Goal: Information Seeking & Learning: Learn about a topic

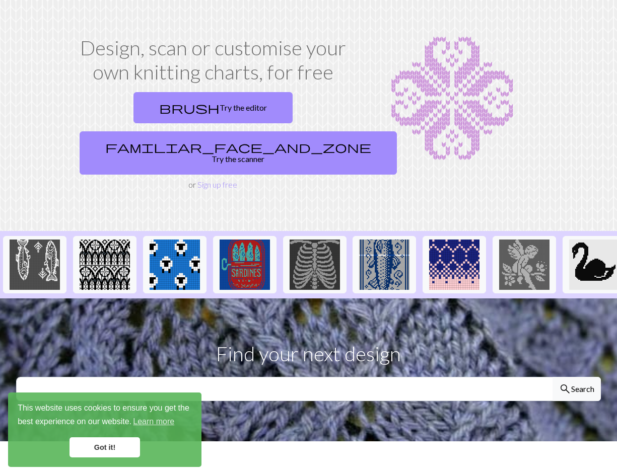
scroll to position [50, 0]
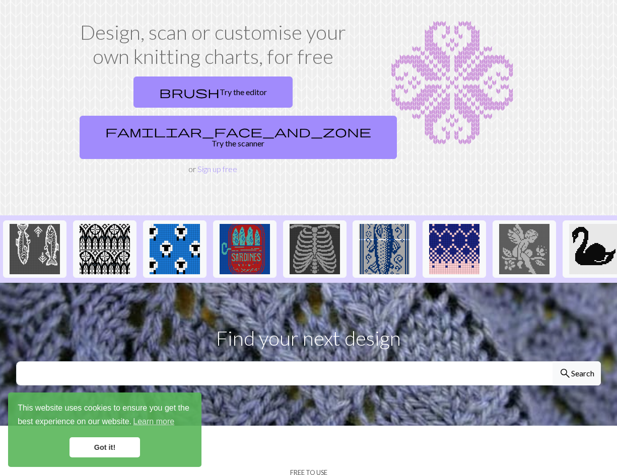
click at [101, 446] on link "Got it!" at bounding box center [104, 448] width 70 height 20
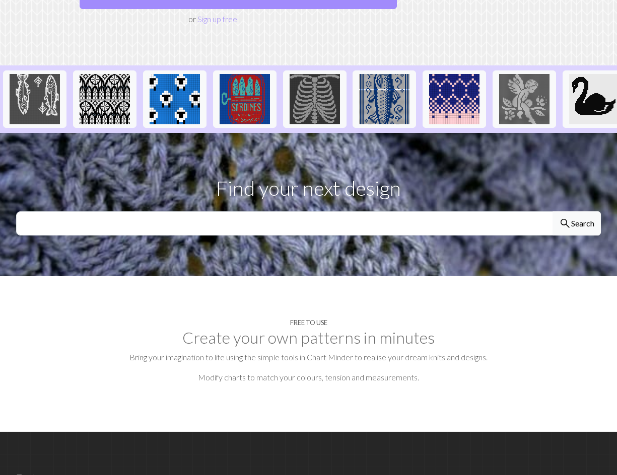
scroll to position [201, 0]
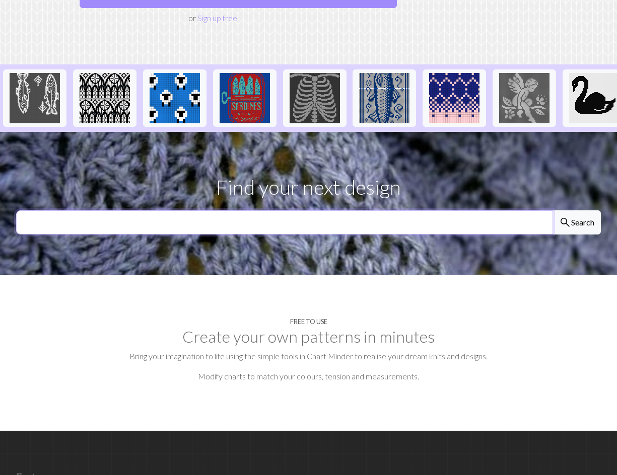
click at [352, 210] on input "text" at bounding box center [284, 222] width 537 height 24
type input "lobster"
click at [552, 210] on button "search Search" at bounding box center [576, 222] width 48 height 24
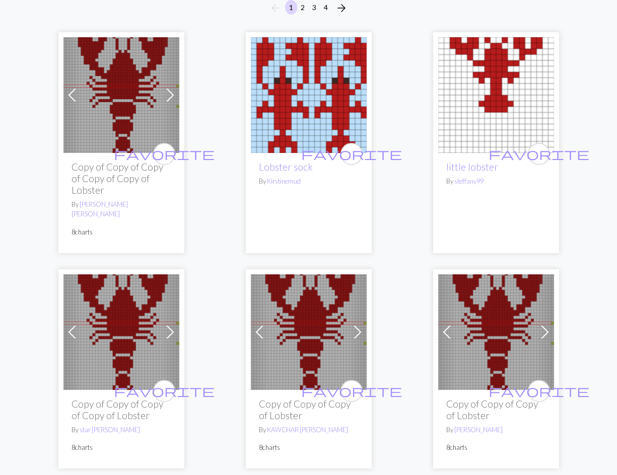
scroll to position [101, 0]
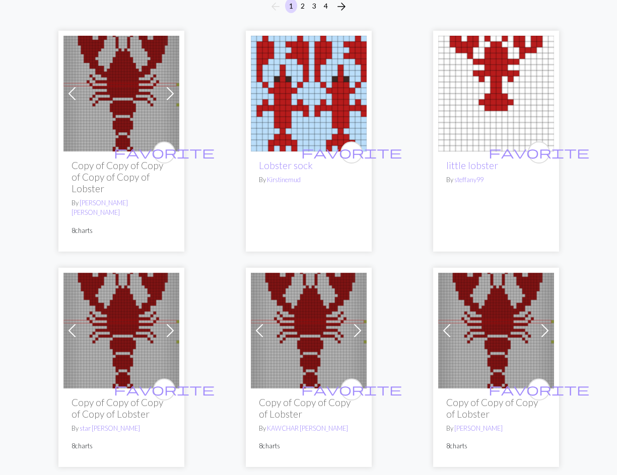
click at [94, 120] on img at bounding box center [121, 94] width 116 height 116
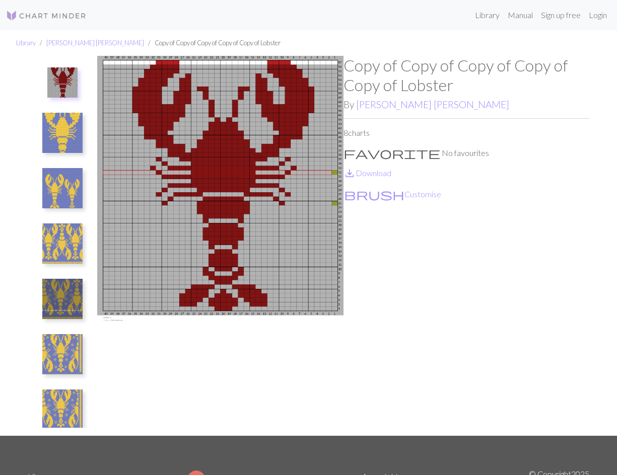
click at [64, 186] on img at bounding box center [62, 188] width 40 height 40
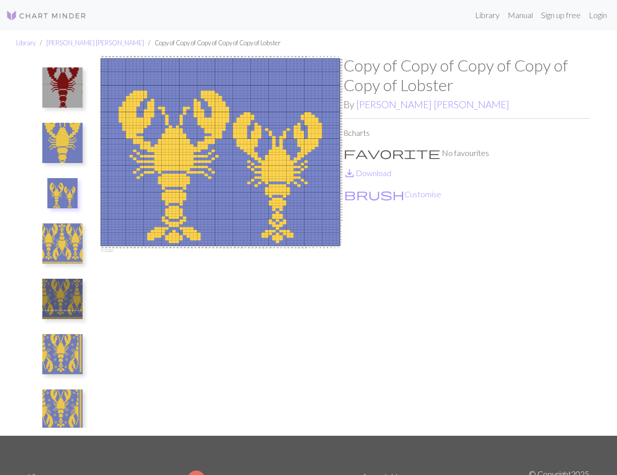
click at [63, 244] on img at bounding box center [62, 244] width 40 height 40
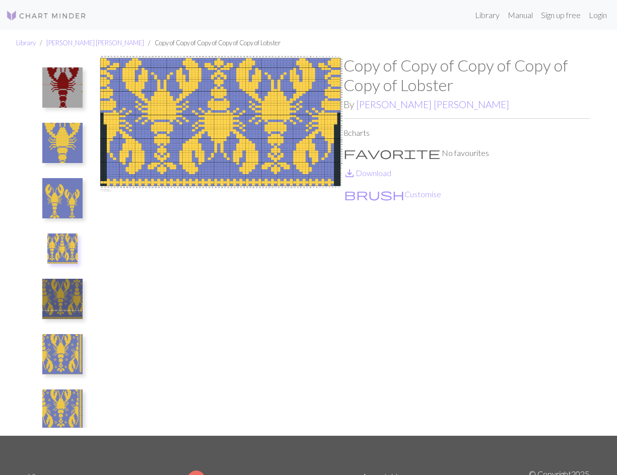
click at [56, 305] on img at bounding box center [62, 299] width 40 height 40
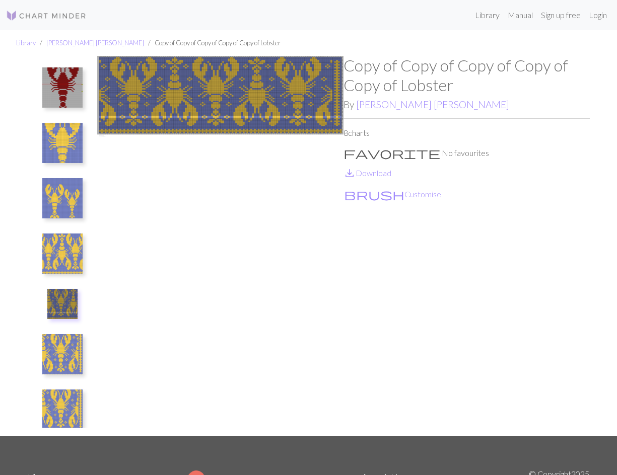
click at [71, 139] on img at bounding box center [62, 143] width 40 height 40
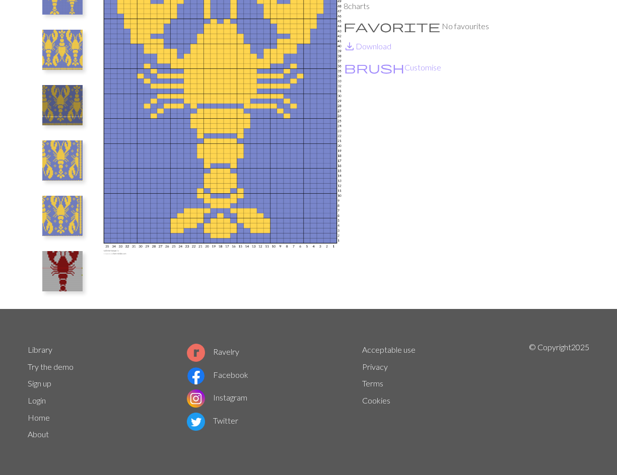
scroll to position [69, 0]
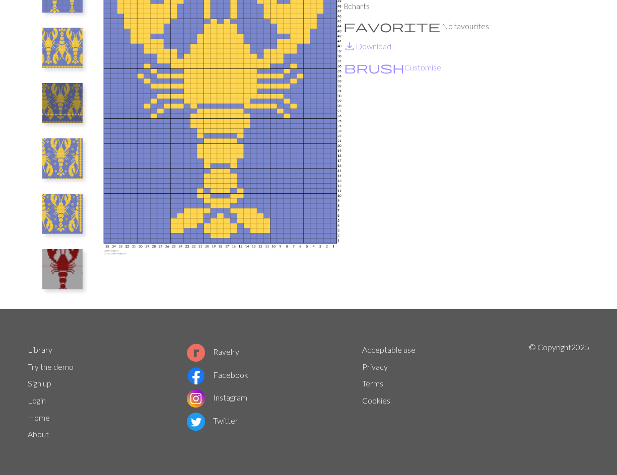
click at [73, 275] on img at bounding box center [62, 269] width 40 height 40
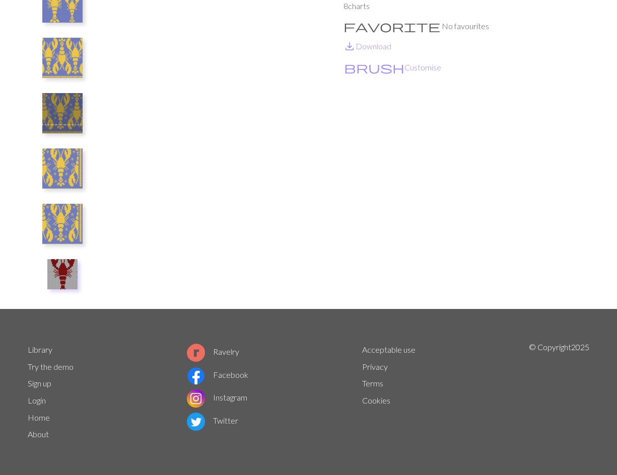
scroll to position [0, 0]
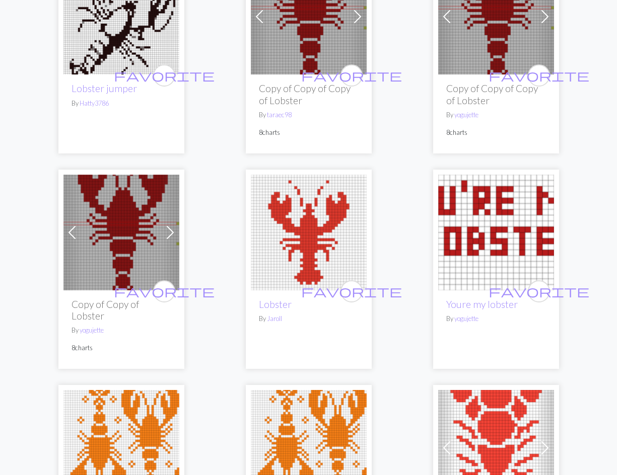
scroll to position [1561, 0]
